Goal: Information Seeking & Learning: Learn about a topic

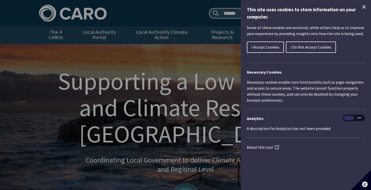
click at [362, 6] on icon "Close Cookie Control" at bounding box center [364, 7] width 6 height 6
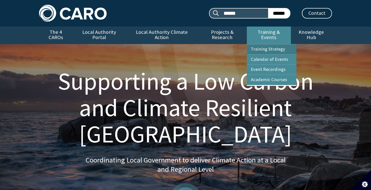
click at [271, 44] on link "Training Strategy" at bounding box center [272, 49] width 50 height 10
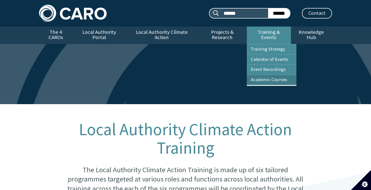
click at [261, 75] on link "Academic Courses" at bounding box center [272, 80] width 50 height 10
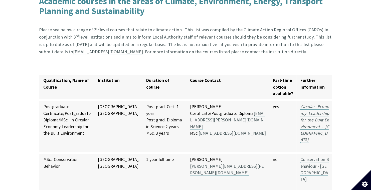
scroll to position [161, 0]
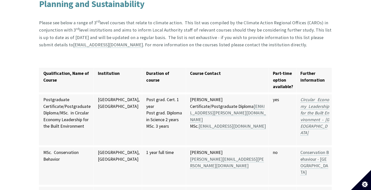
click at [273, 71] on strong "Part-time option available?" at bounding box center [283, 80] width 20 height 19
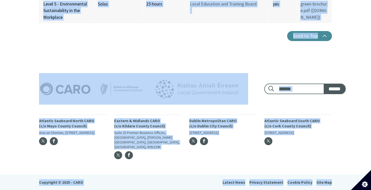
scroll to position [3375, 0]
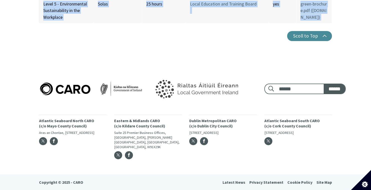
drag, startPoint x: 40, startPoint y: 67, endPoint x: 350, endPoint y: 28, distance: 312.7
copy div "Qualification, Name of Course Institution Duration of course Course Contact Par…"
